Goal: Information Seeking & Learning: Learn about a topic

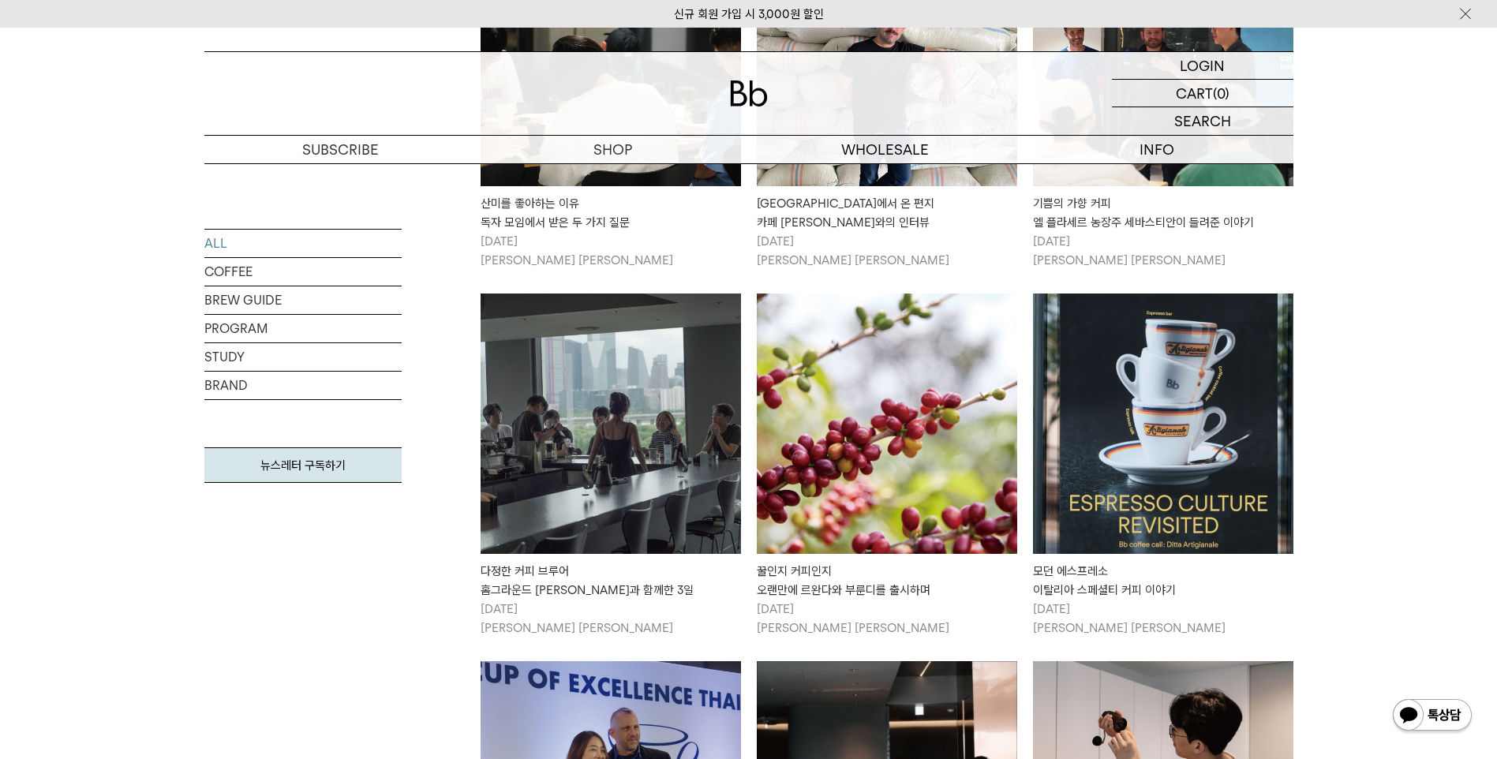
scroll to position [2368, 0]
click at [647, 388] on img at bounding box center [611, 423] width 260 height 260
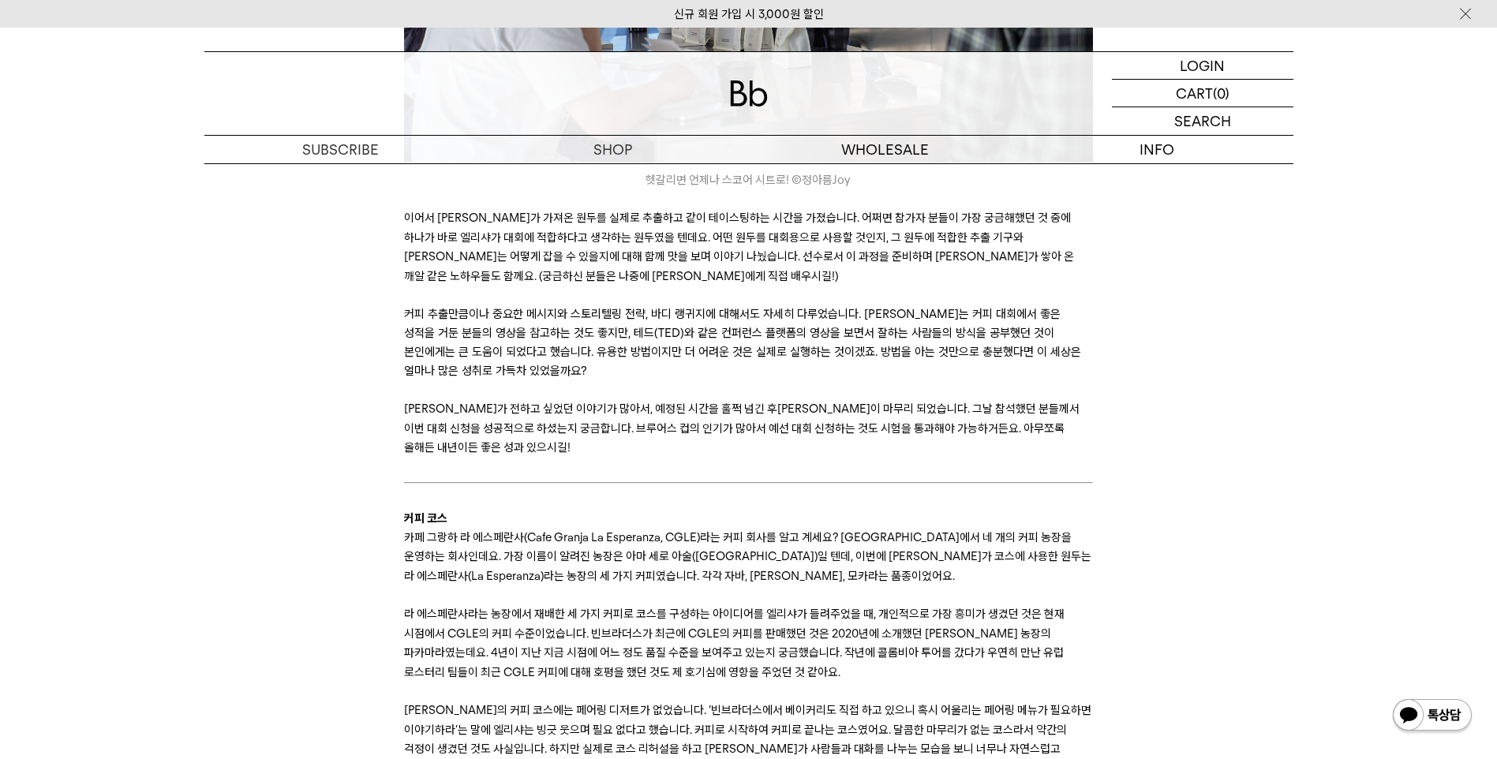
scroll to position [2604, 0]
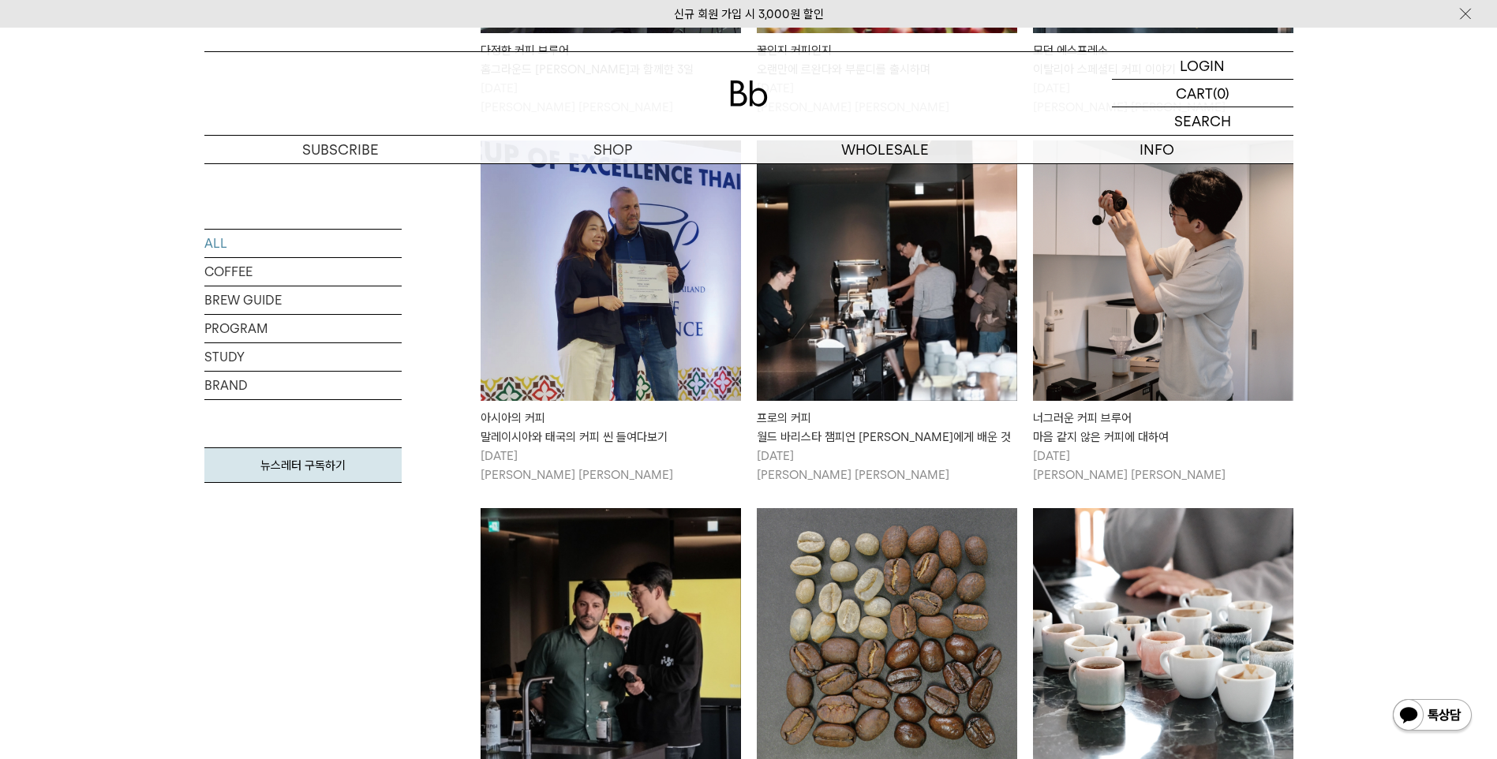
scroll to position [2999, 0]
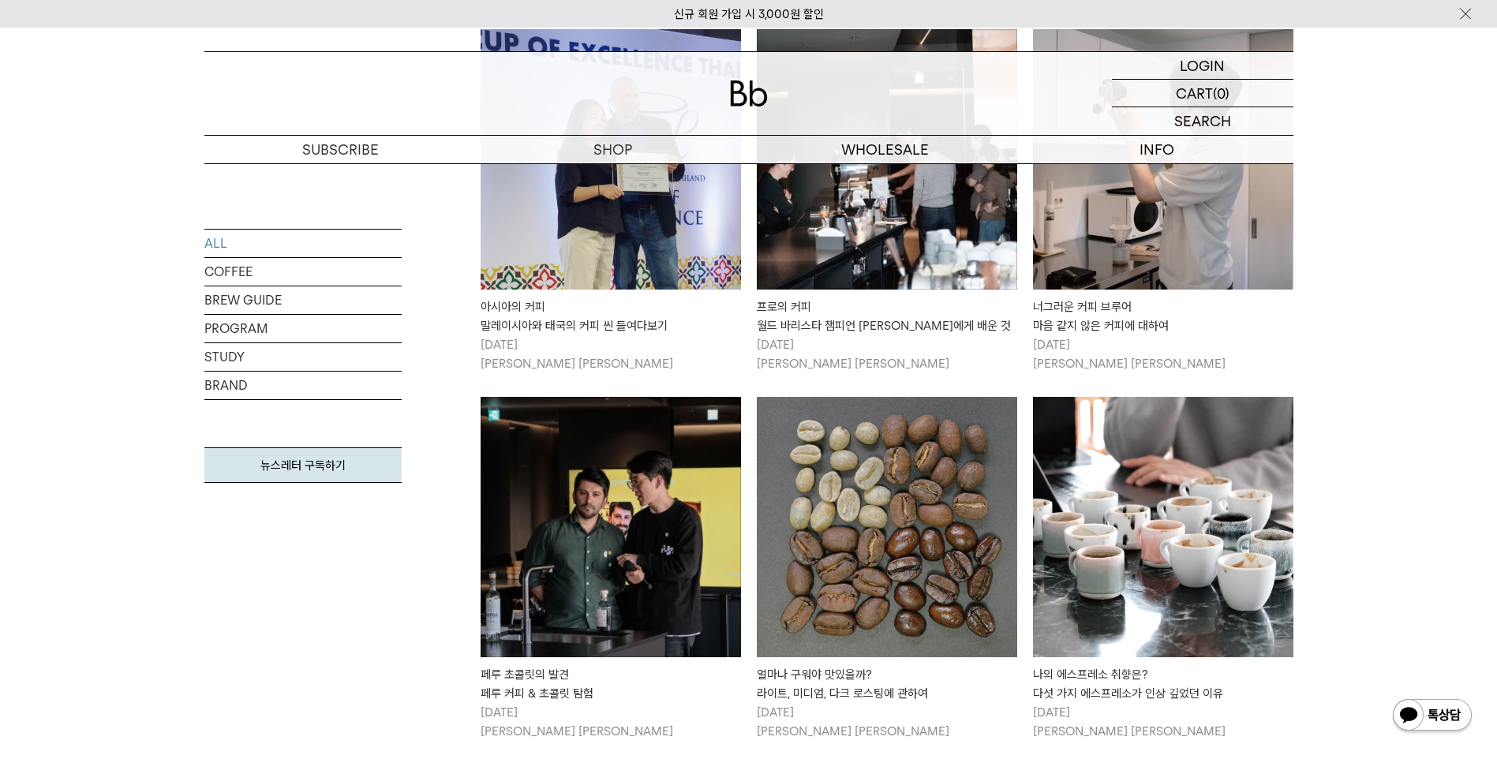
click at [904, 506] on img at bounding box center [887, 527] width 260 height 260
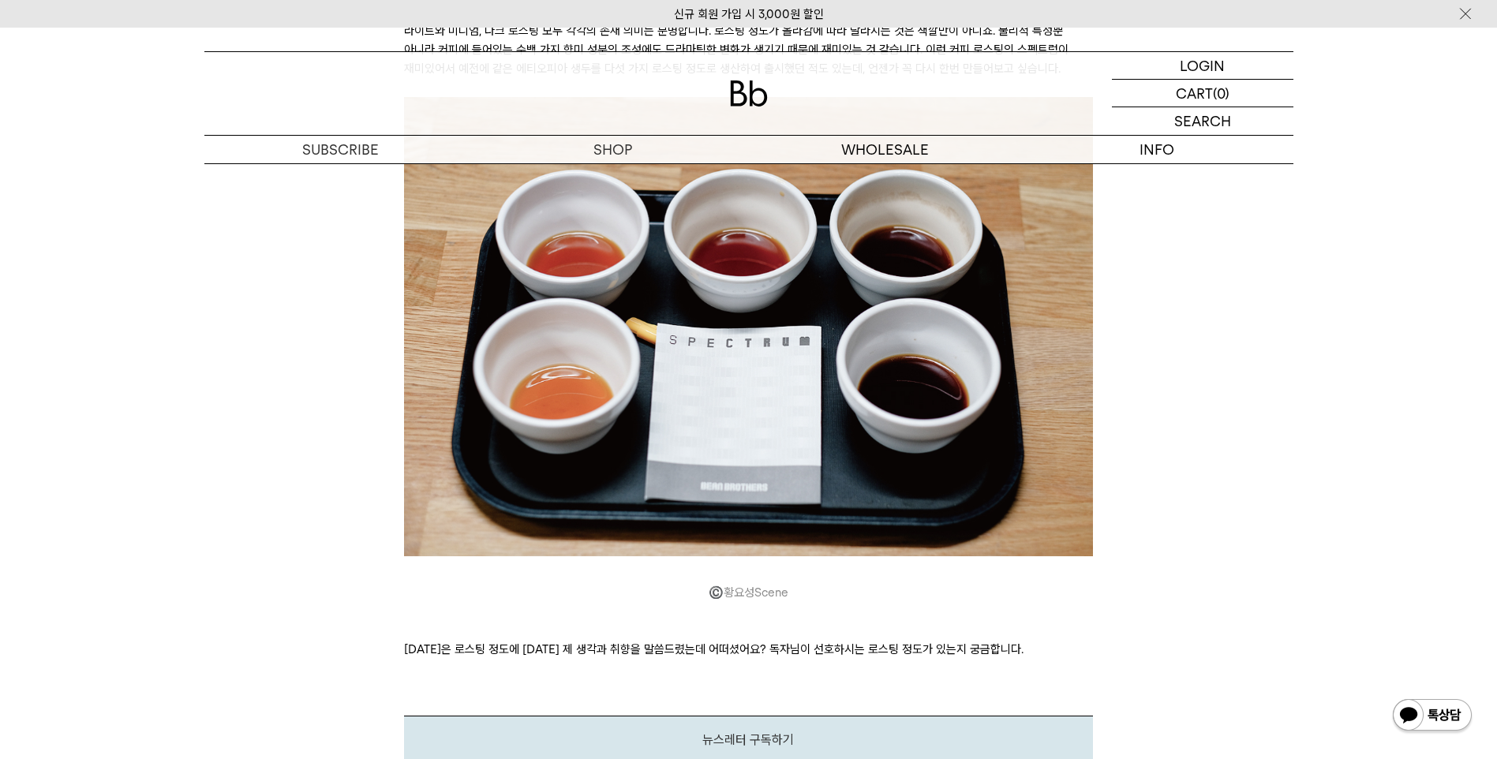
scroll to position [4420, 0]
